Goal: Information Seeking & Learning: Understand process/instructions

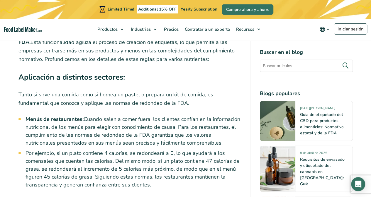
scroll to position [1894, 0]
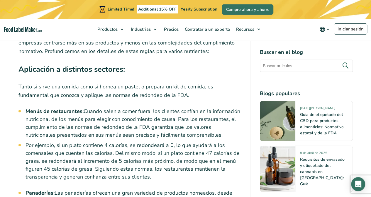
click at [138, 142] on li "Por ejemplo, si un plato contiene 4 calorías, se redondeará a 0, lo que ayudará…" at bounding box center [132, 162] width 215 height 40
click at [130, 142] on li "Por ejemplo, si un plato contiene 4 calorías, se redondeará a 0, lo que ayudará…" at bounding box center [132, 162] width 215 height 40
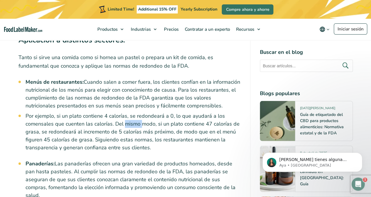
scroll to position [0, 0]
click at [159, 112] on li "Por ejemplo, si un plato contiene 4 calorías, se redondeará a 0, lo que ayudará…" at bounding box center [132, 132] width 215 height 40
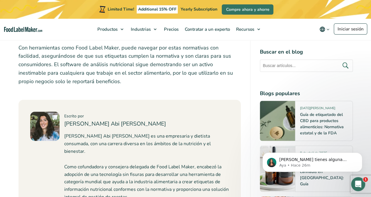
scroll to position [2656, 0]
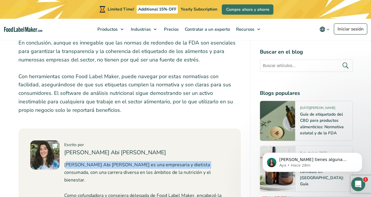
drag, startPoint x: 67, startPoint y: 102, endPoint x: 197, endPoint y: 104, distance: 129.8
click at [197, 161] on p "[PERSON_NAME] Abi [PERSON_NAME] es una empresaria y dietista consumada, con una…" at bounding box center [146, 172] width 165 height 23
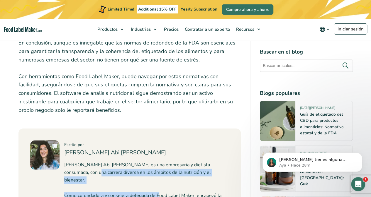
drag, startPoint x: 82, startPoint y: 111, endPoint x: 162, endPoint y: 117, distance: 80.5
click at [148, 161] on p "[PERSON_NAME] Abi [PERSON_NAME] es una empresaria y dietista consumada, con una…" at bounding box center [146, 172] width 165 height 23
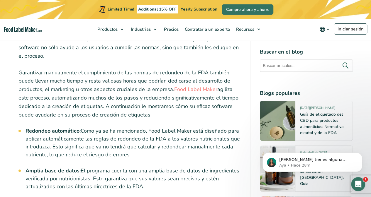
scroll to position [2334, 0]
